Goal: Task Accomplishment & Management: Manage account settings

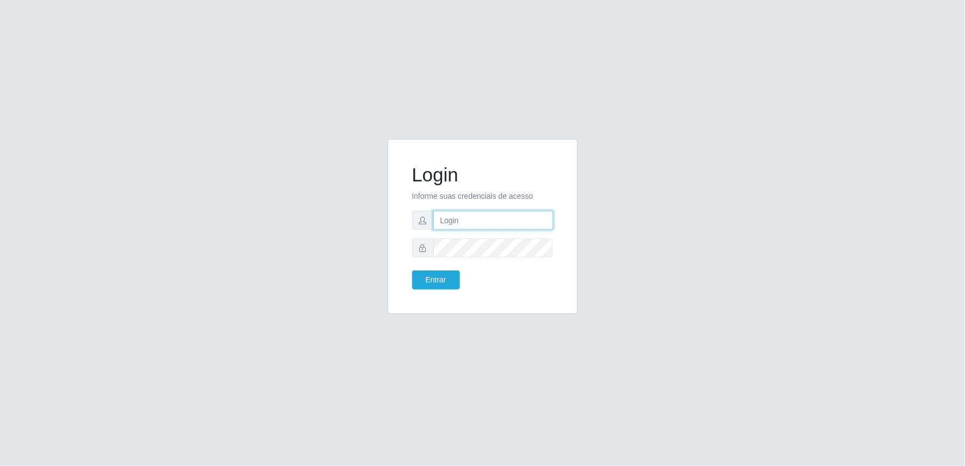
drag, startPoint x: 502, startPoint y: 218, endPoint x: 496, endPoint y: 229, distance: 12.4
click at [502, 218] on input "text" at bounding box center [493, 220] width 120 height 19
type input "[EMAIL_ADDRESS][DOMAIN_NAME]"
click at [412, 270] on button "Entrar" at bounding box center [436, 279] width 48 height 19
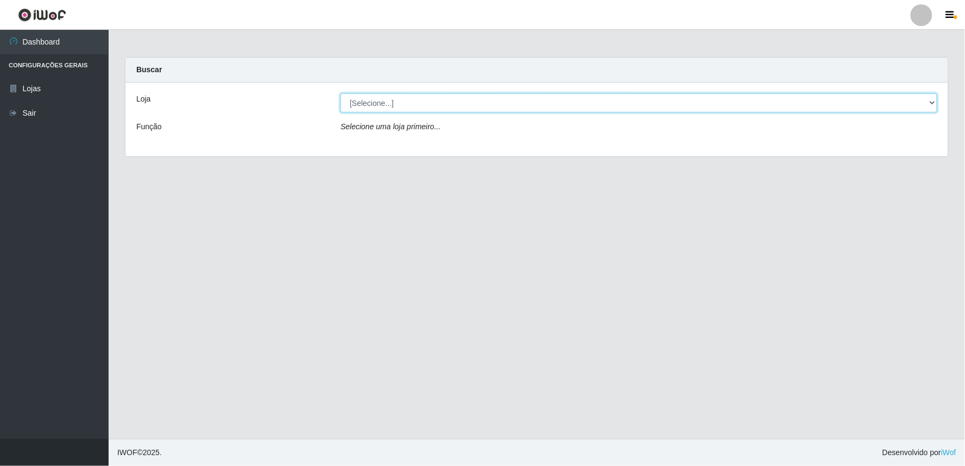
click at [394, 105] on select "[Selecione...] Queiroz Atacadão - Ceará Mirim" at bounding box center [638, 102] width 597 height 19
select select "465"
click at [340, 93] on select "[Selecione...] Queiroz Atacadão - Ceará Mirim" at bounding box center [638, 102] width 597 height 19
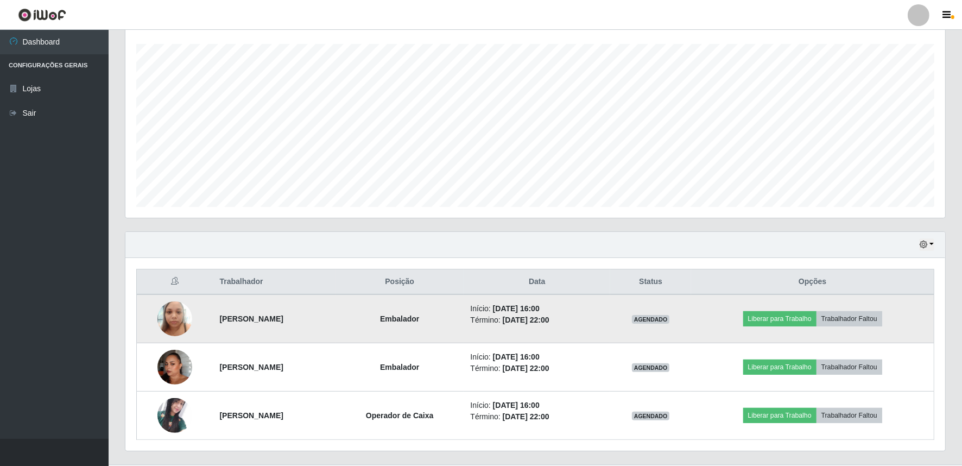
scroll to position [207, 0]
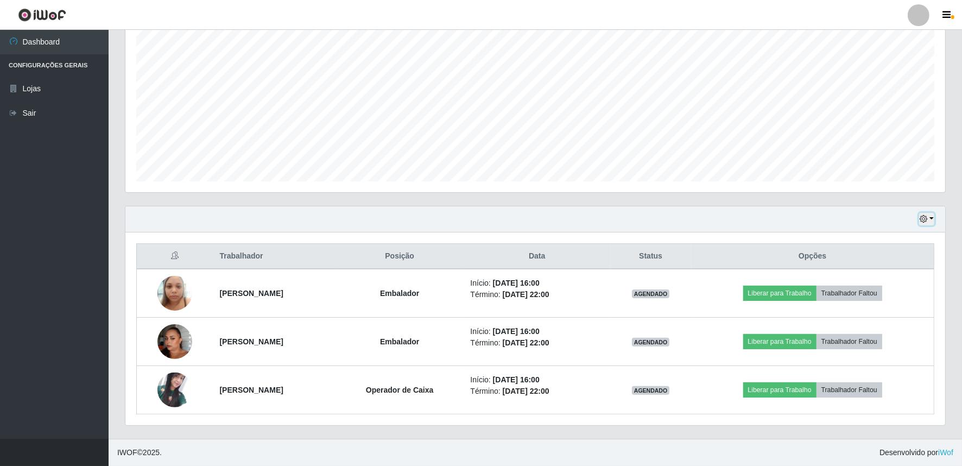
click at [929, 220] on button "button" at bounding box center [926, 219] width 15 height 12
click at [876, 279] on button "3 dias" at bounding box center [891, 284] width 86 height 23
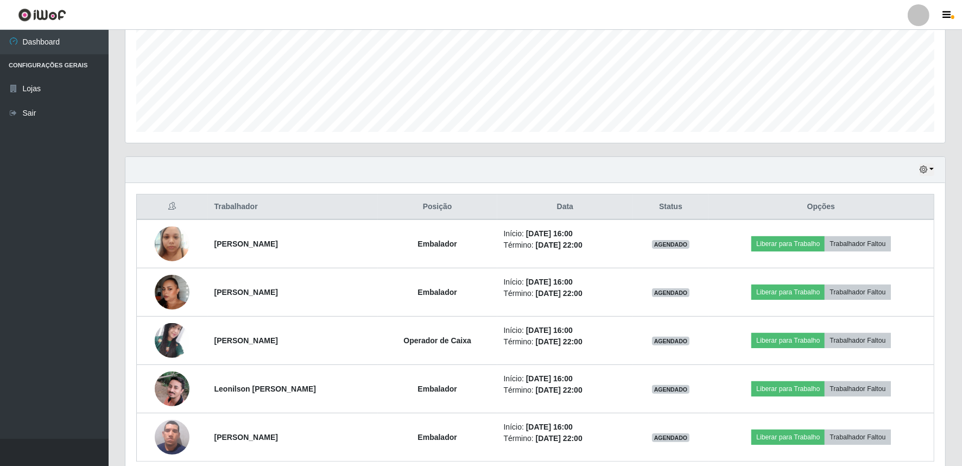
scroll to position [303, 0]
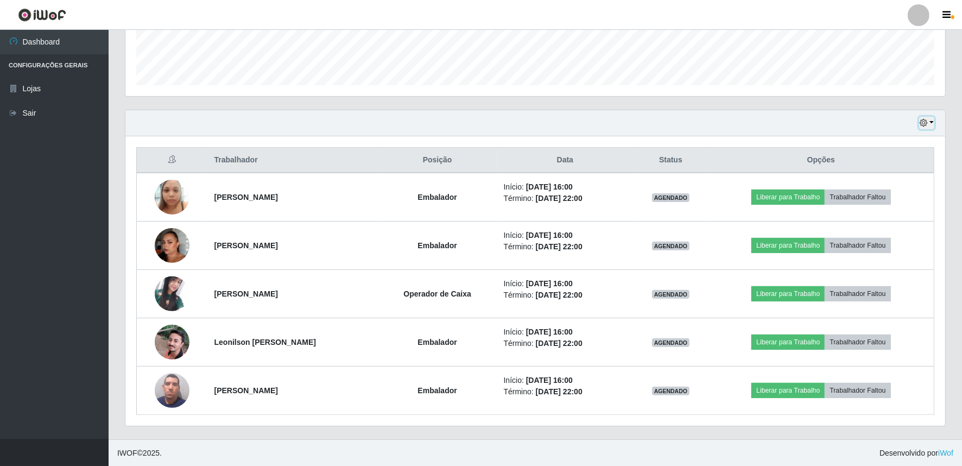
click at [925, 122] on icon "button" at bounding box center [924, 123] width 8 height 8
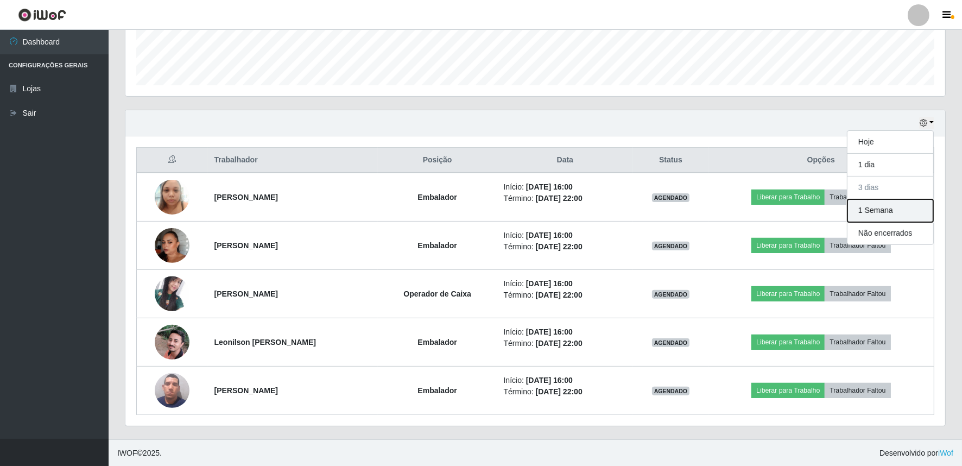
click at [884, 216] on button "1 Semana" at bounding box center [891, 210] width 86 height 23
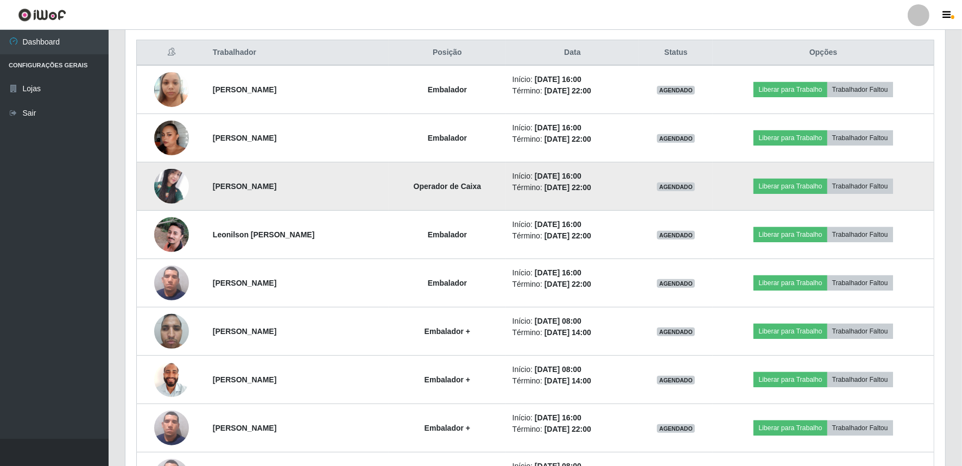
scroll to position [383, 0]
